Goal: Subscribe to service/newsletter

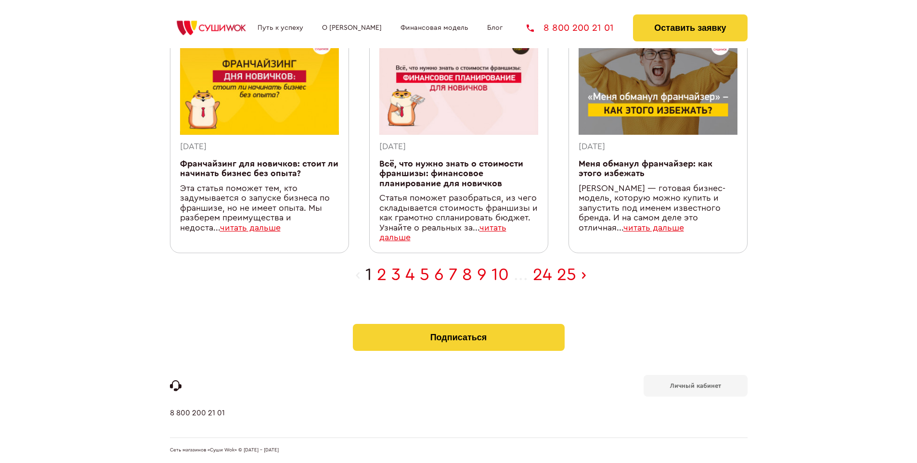
scroll to position [306, 0]
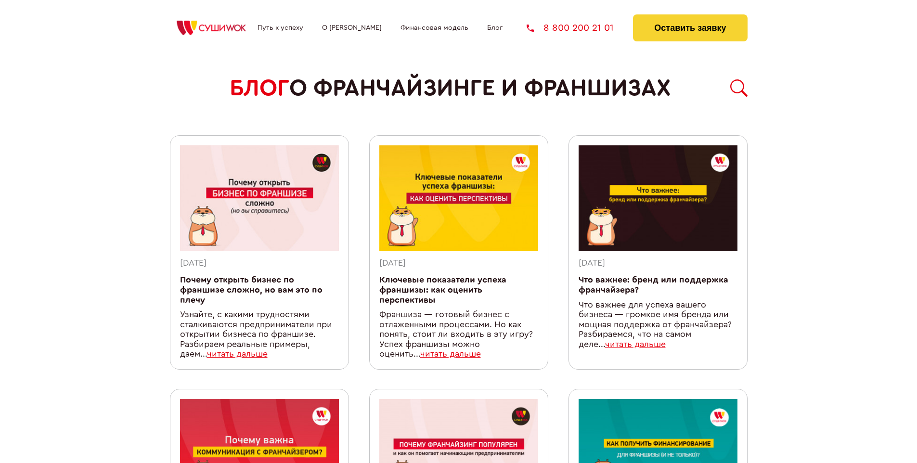
scroll to position [867, 0]
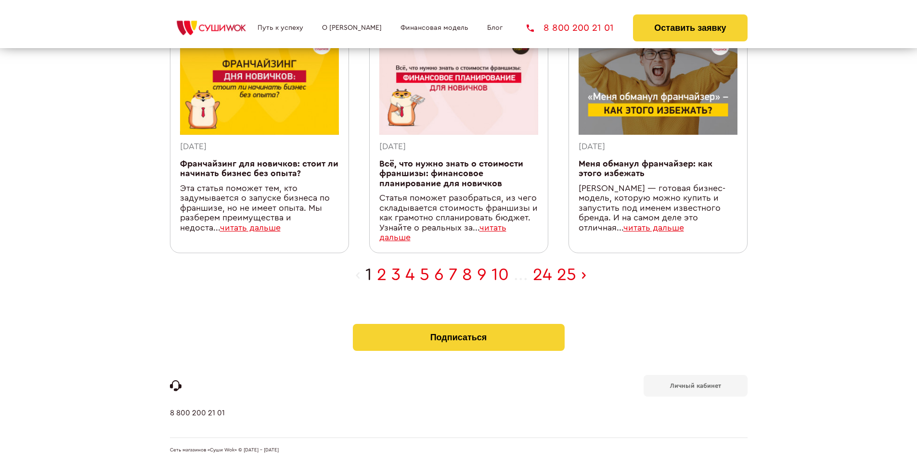
click at [695, 385] on b "Личный кабинет" at bounding box center [695, 386] width 51 height 6
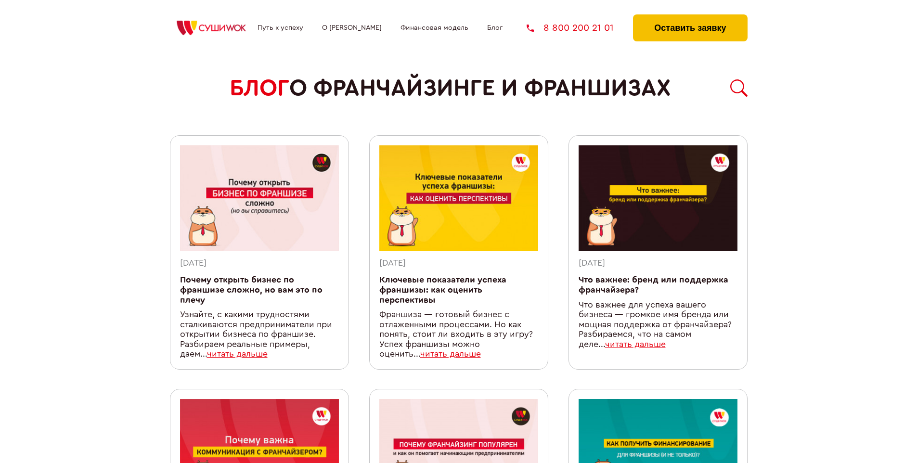
click at [690, 17] on button "Оставить заявку" at bounding box center [690, 27] width 114 height 27
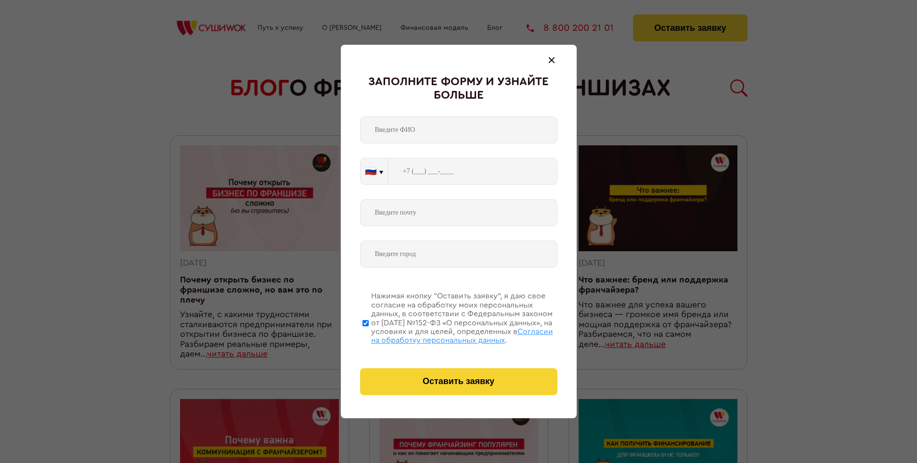
click at [446, 335] on span "Согласии на обработку персональных данных" at bounding box center [462, 336] width 182 height 16
click at [369, 335] on input "Нажимая кнопку “Оставить заявку”, я даю свое согласие на обработку моих персона…" at bounding box center [366, 323] width 6 height 77
checkbox input "false"
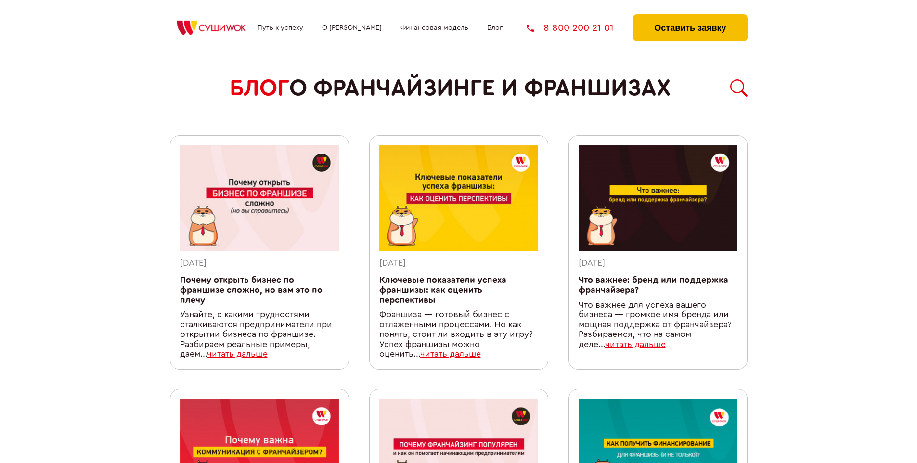
click at [690, 17] on button "Оставить заявку" at bounding box center [690, 27] width 114 height 27
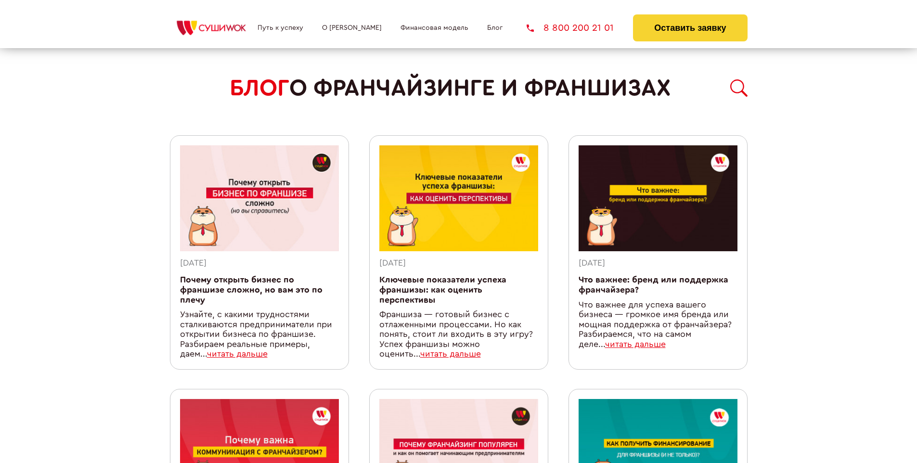
scroll to position [867, 0]
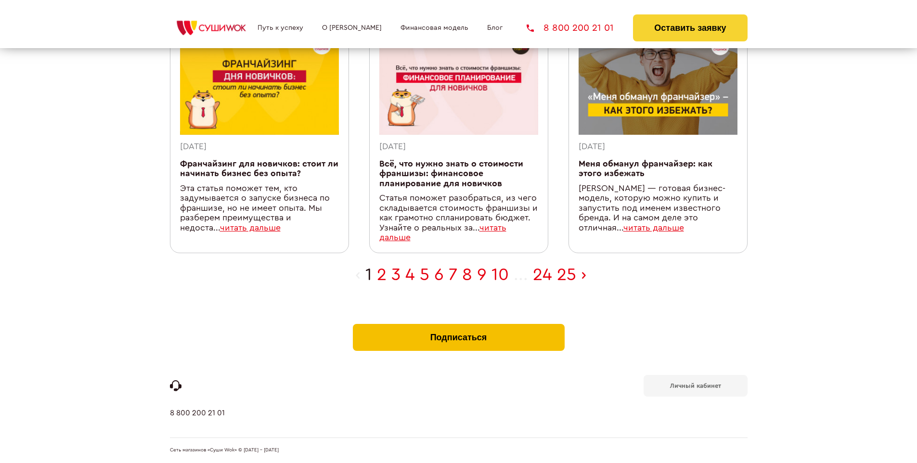
click at [458, 326] on button "Подписаться" at bounding box center [459, 337] width 212 height 27
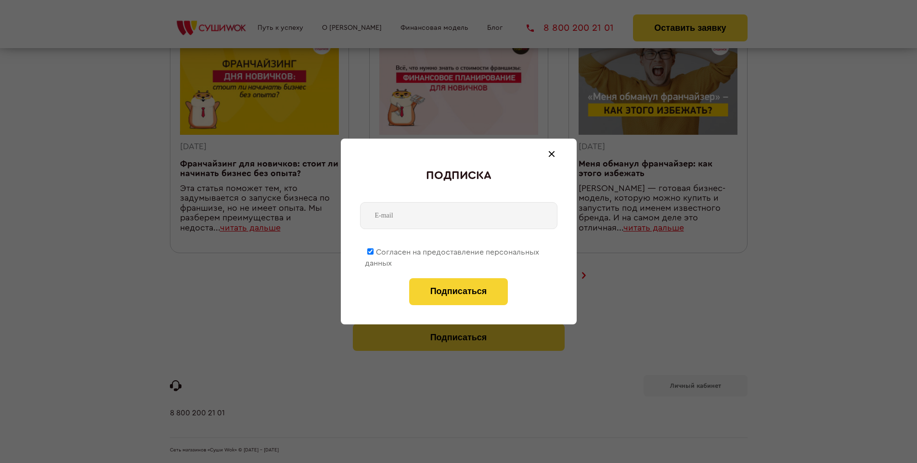
click at [453, 250] on span "Согласен на предоставление персональных данных" at bounding box center [452, 257] width 174 height 19
click at [374, 250] on input "Согласен на предоставление персональных данных" at bounding box center [370, 251] width 6 height 6
checkbox input "false"
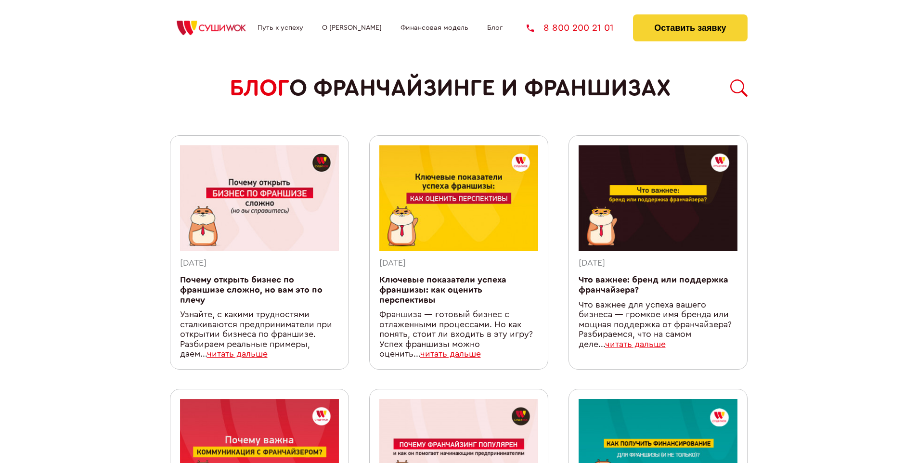
scroll to position [867, 0]
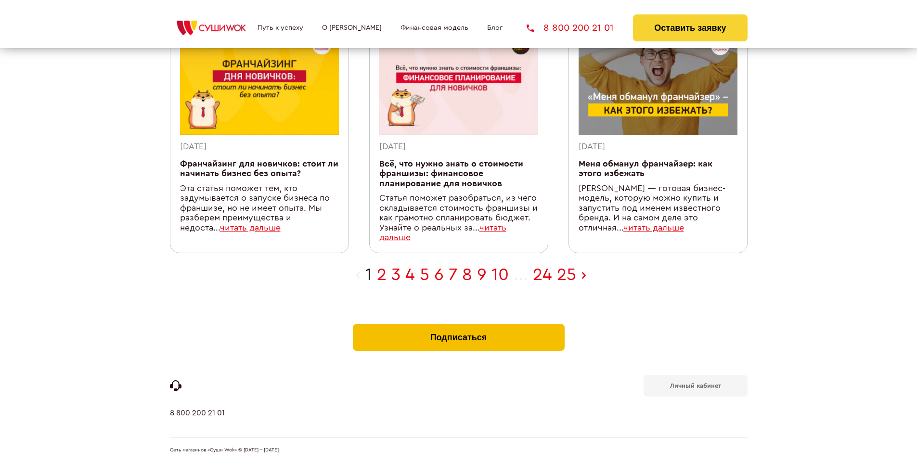
click at [458, 326] on button "Подписаться" at bounding box center [459, 337] width 212 height 27
